Goal: Transaction & Acquisition: Download file/media

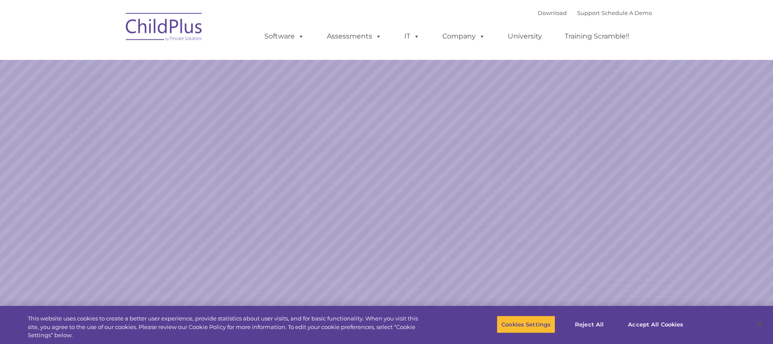
select select "MEDIUM"
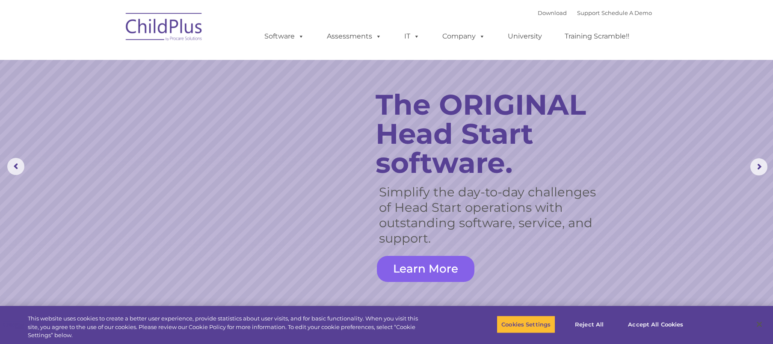
click at [445, 270] on link "Learn More" at bounding box center [426, 269] width 98 height 26
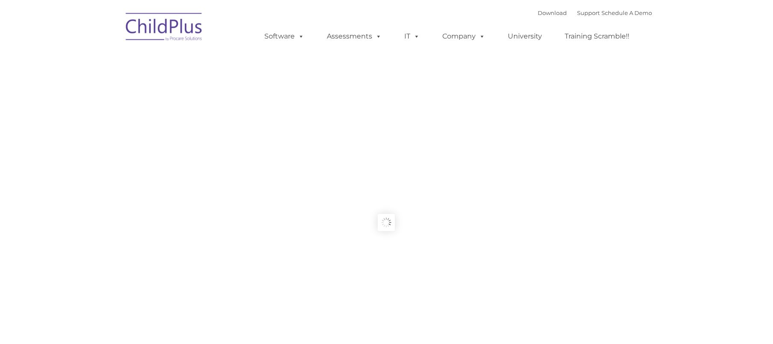
type input ""
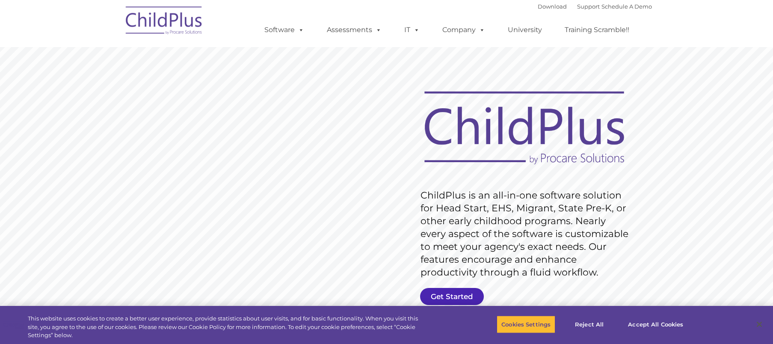
click at [449, 296] on link "Get Started" at bounding box center [452, 296] width 64 height 17
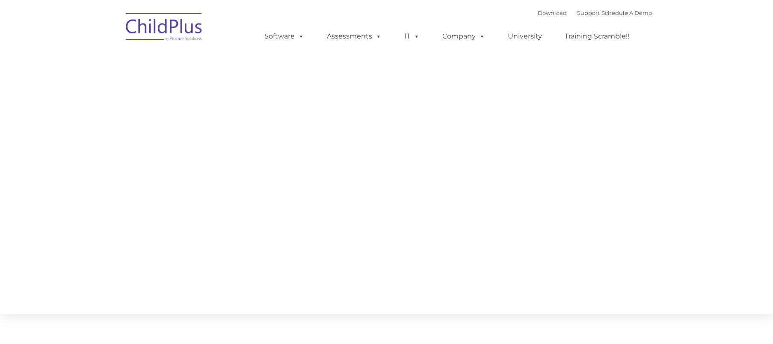
type input ""
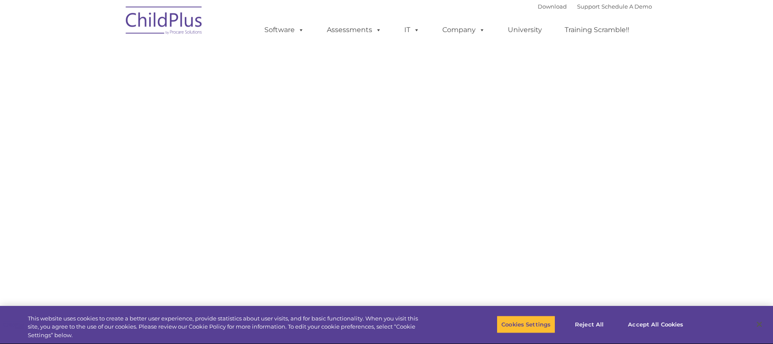
select select "MEDIUM"
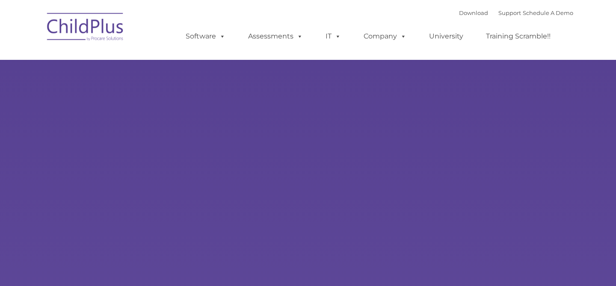
select select "MEDIUM"
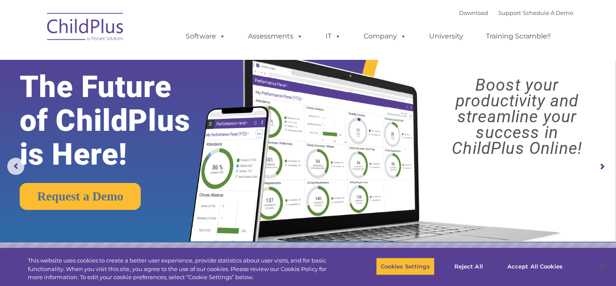
click at [601, 167] on rs-arrow at bounding box center [601, 166] width 17 height 17
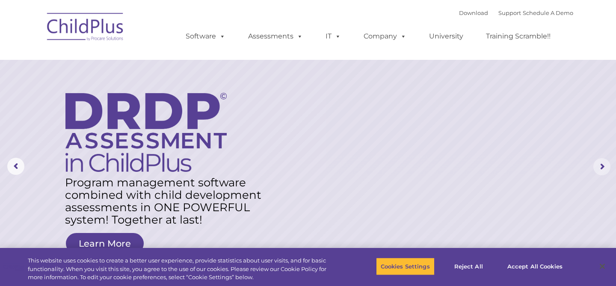
click at [601, 167] on rs-arrow at bounding box center [601, 166] width 17 height 17
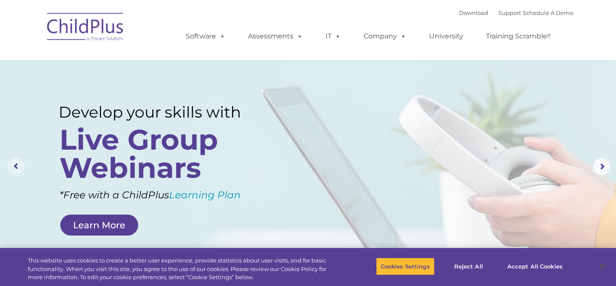
click at [18, 162] on rs-arrow at bounding box center [15, 166] width 17 height 17
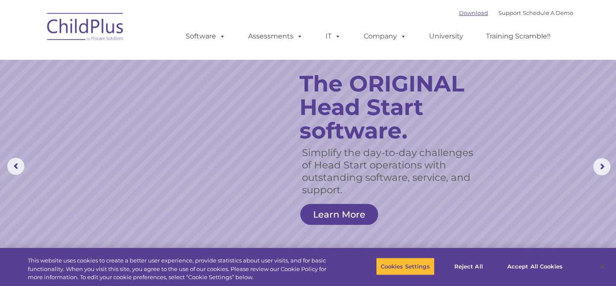
click at [459, 14] on link "Download" at bounding box center [473, 12] width 29 height 7
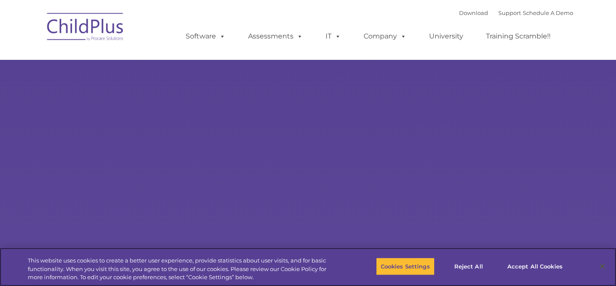
select select "MEDIUM"
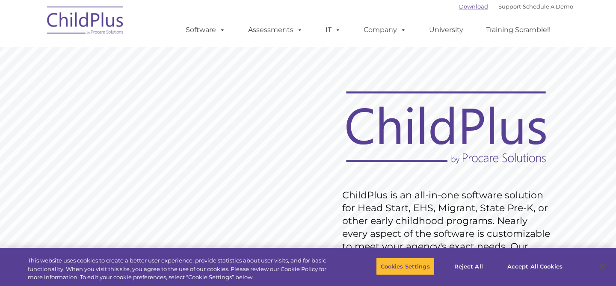
click at [463, 9] on link "Download" at bounding box center [473, 6] width 29 height 7
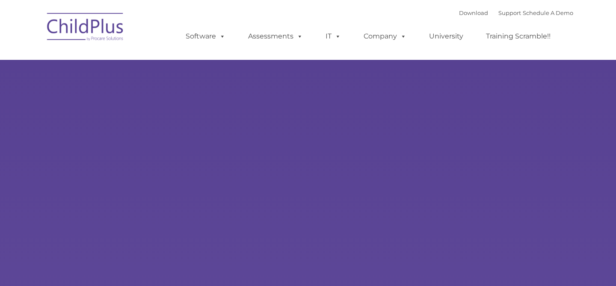
type input ""
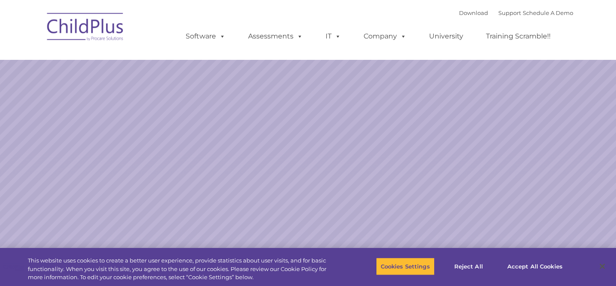
select select "MEDIUM"
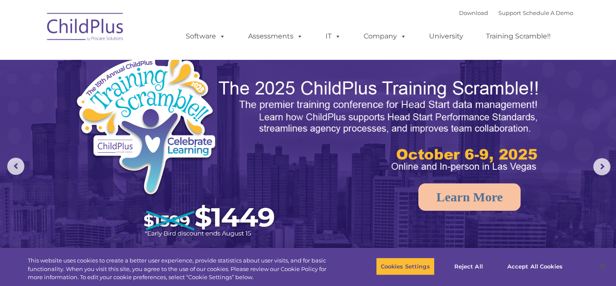
click at [393, 25] on ul "Software ChildPlus: The original and most widely-used Head Start data managemen…" at bounding box center [371, 36] width 405 height 34
